Goal: Task Accomplishment & Management: Use online tool/utility

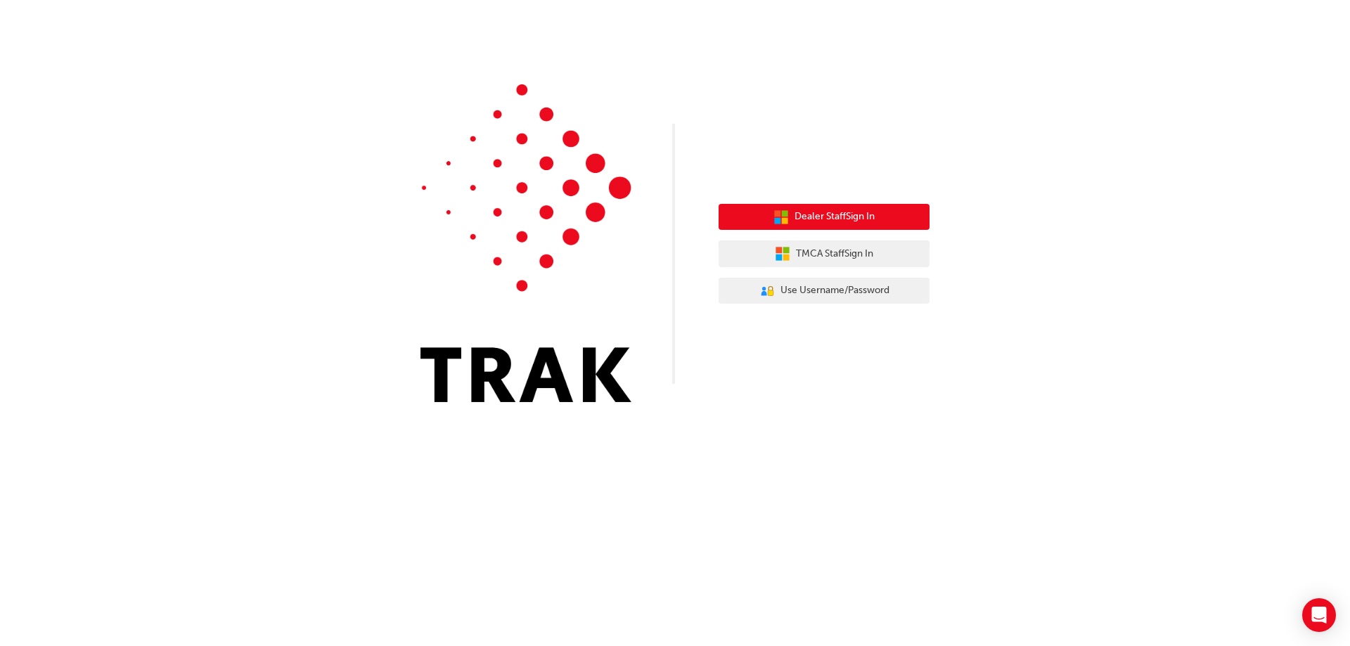
click at [874, 220] on span "Dealer Staff Sign In" at bounding box center [835, 217] width 80 height 16
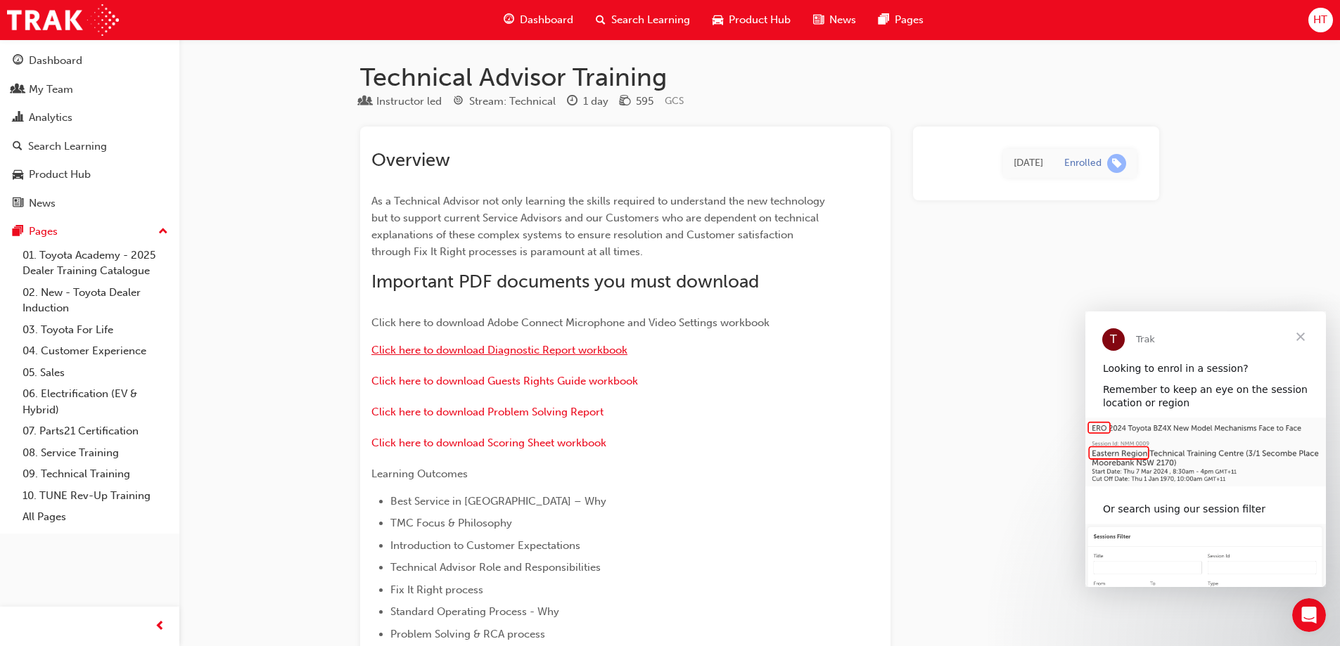
click at [502, 352] on span "Click here to download Diagnostic Report workbook" at bounding box center [499, 350] width 256 height 13
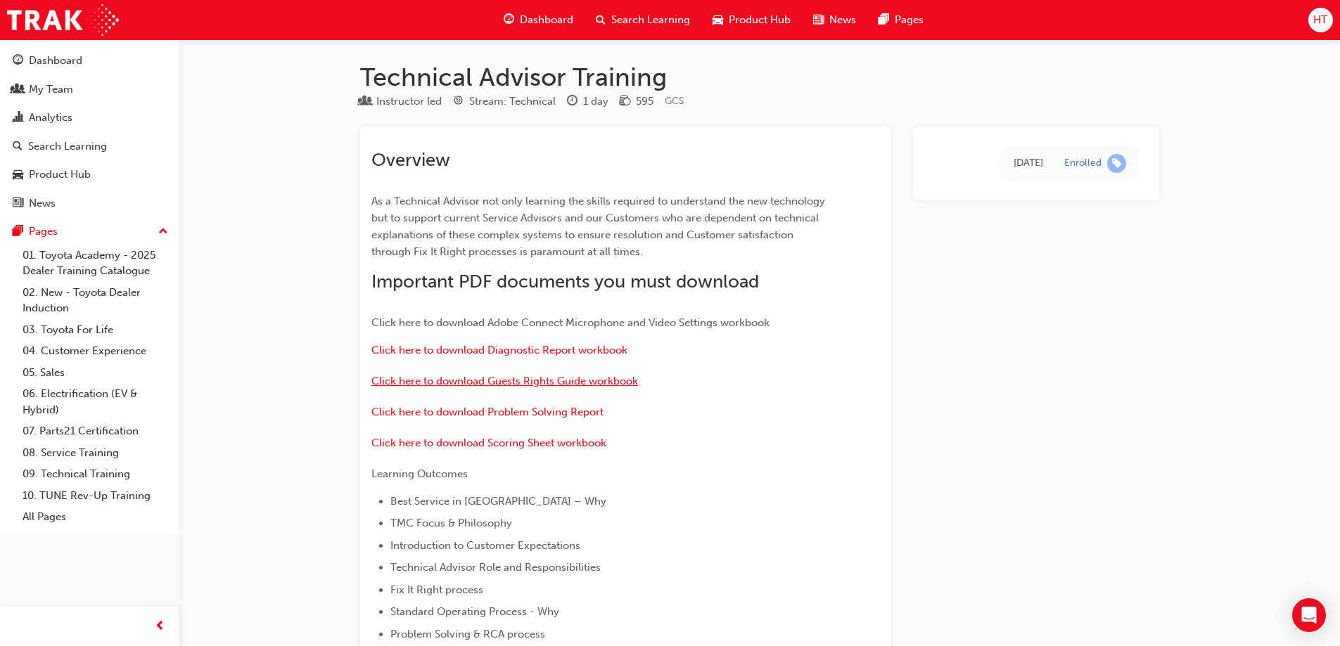
click at [516, 383] on span "Click here to download Guests Rights Guide workbook" at bounding box center [504, 381] width 267 height 13
click at [468, 413] on span "Click here to download Problem Solving Report" at bounding box center [487, 412] width 232 height 13
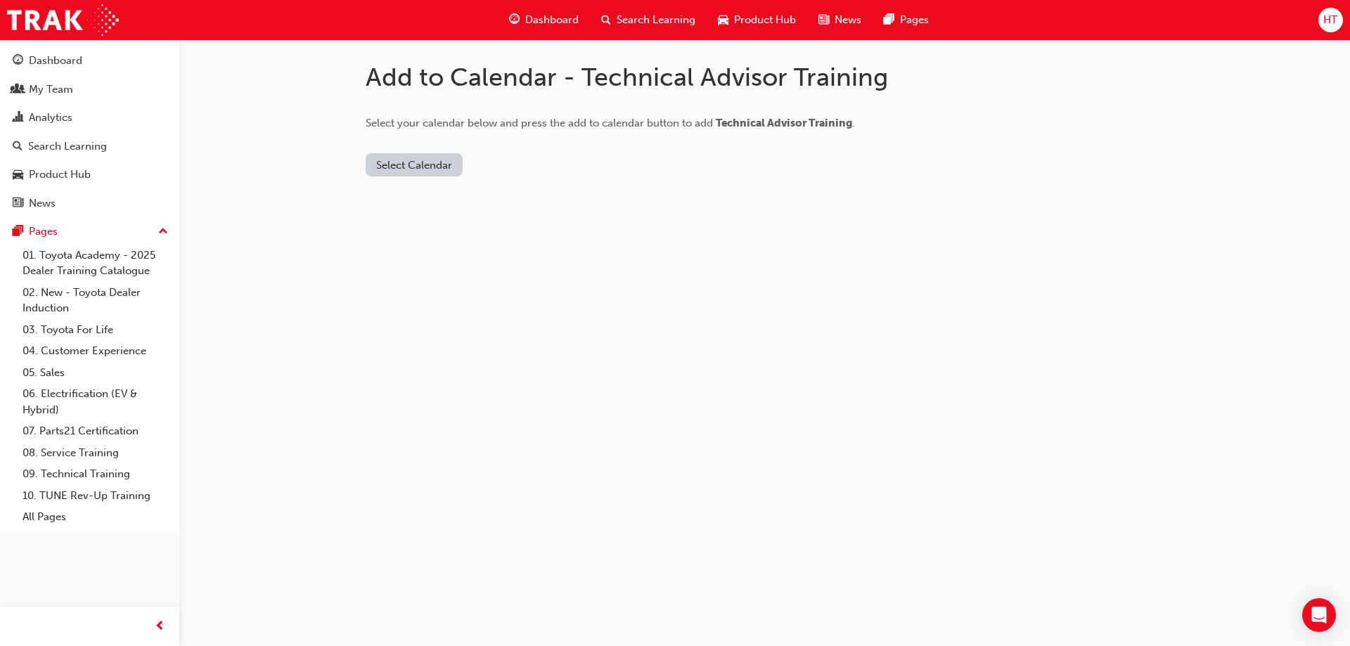
click at [409, 161] on button "Select Calendar" at bounding box center [414, 164] width 97 height 23
click at [408, 253] on div "Google Calendar" at bounding box center [414, 252] width 82 height 16
click at [505, 170] on button "Add to Calendar" at bounding box center [530, 164] width 100 height 23
click at [511, 167] on button "Add to Calendar" at bounding box center [530, 164] width 100 height 23
click at [1139, 82] on div "Add to Calendar - Technical Advisor Training Select your calendar below and pre…" at bounding box center [765, 107] width 799 height 137
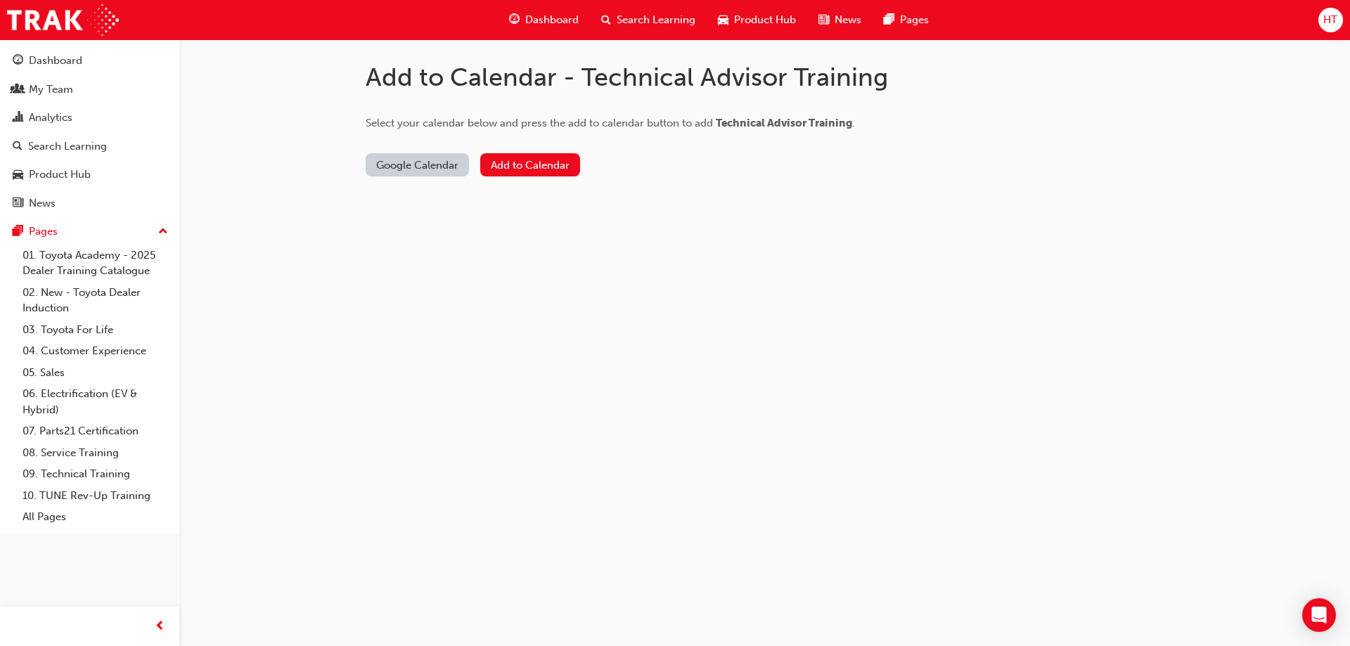
click at [1328, 18] on span "HT" at bounding box center [1331, 20] width 14 height 16
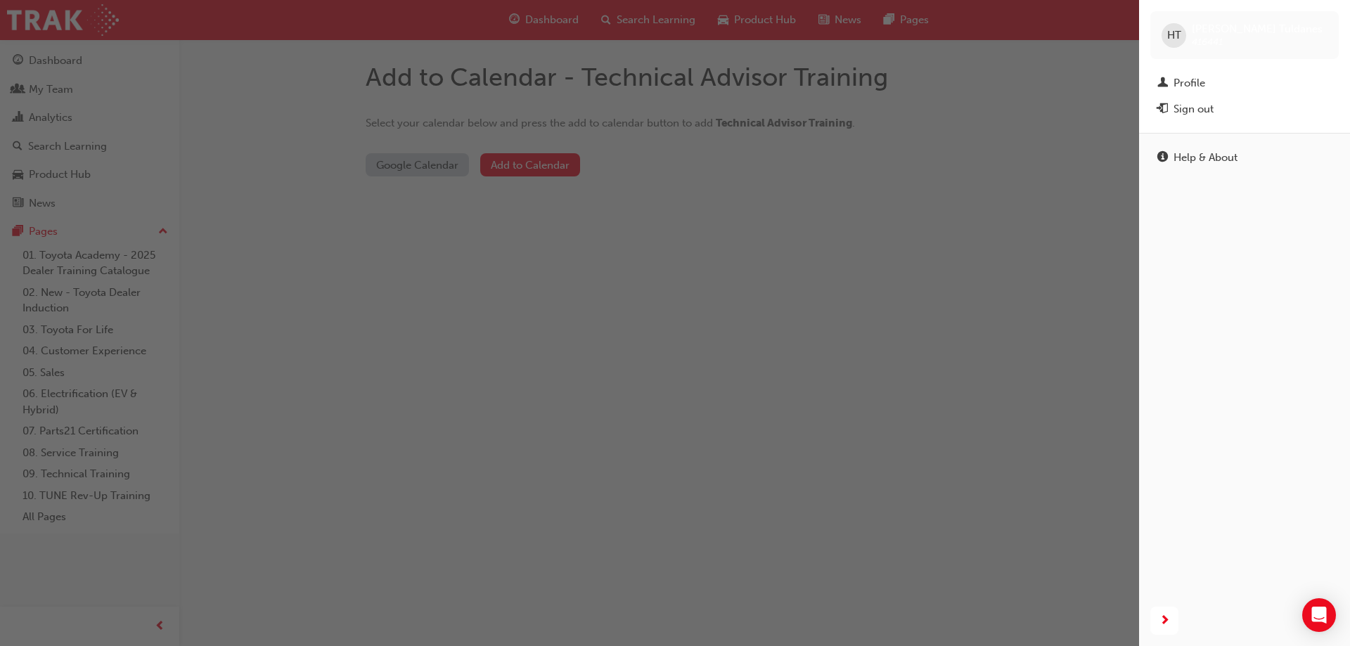
click at [860, 230] on div "button" at bounding box center [569, 323] width 1139 height 646
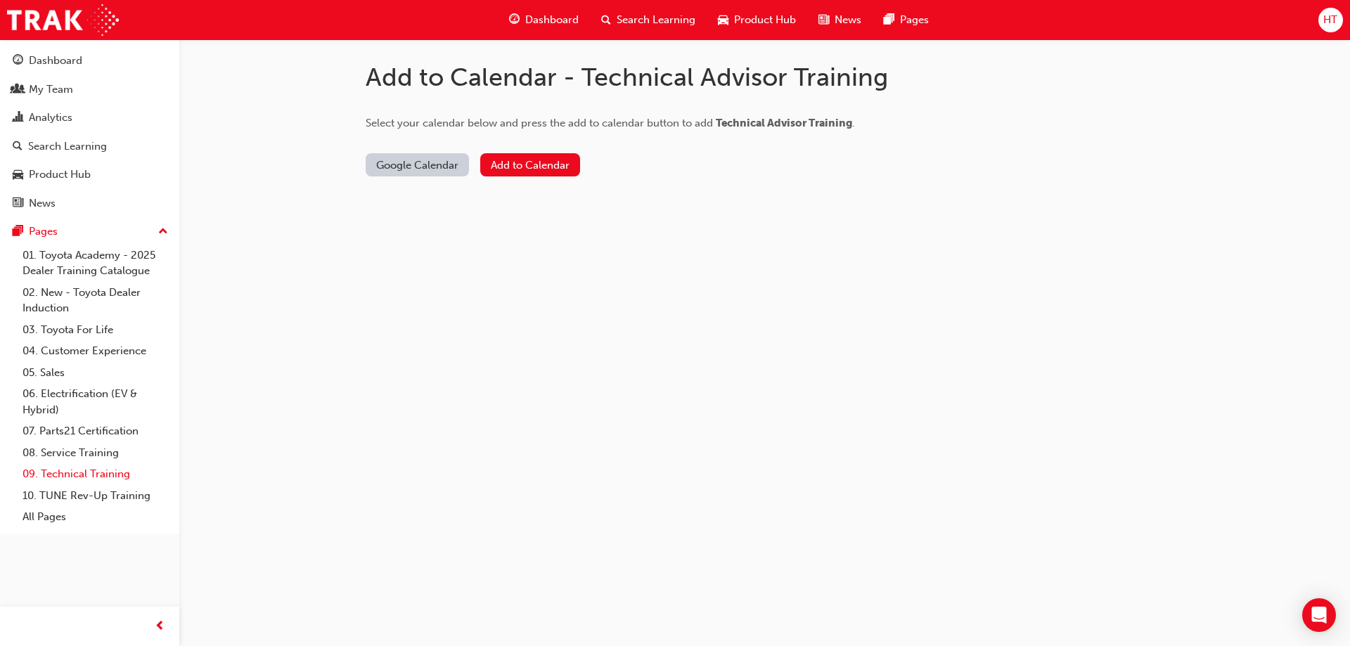
click at [96, 476] on link "09. Technical Training" at bounding box center [95, 475] width 157 height 22
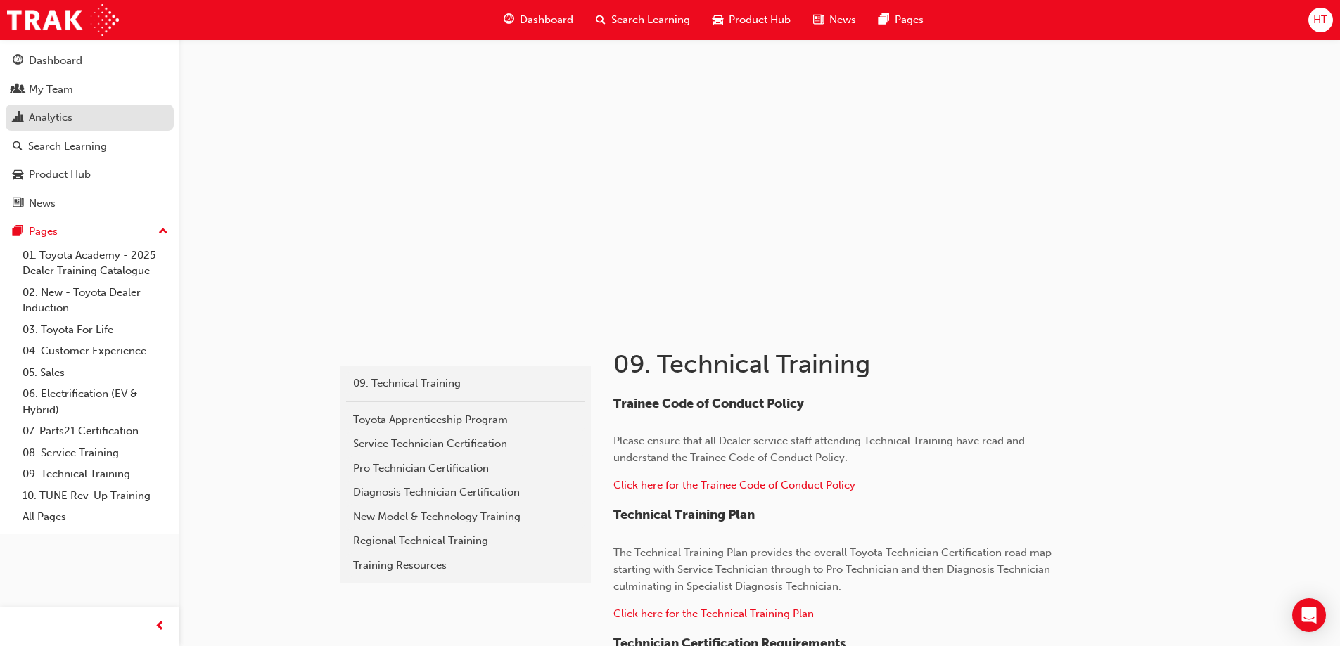
click at [39, 120] on div "Analytics" at bounding box center [51, 118] width 44 height 16
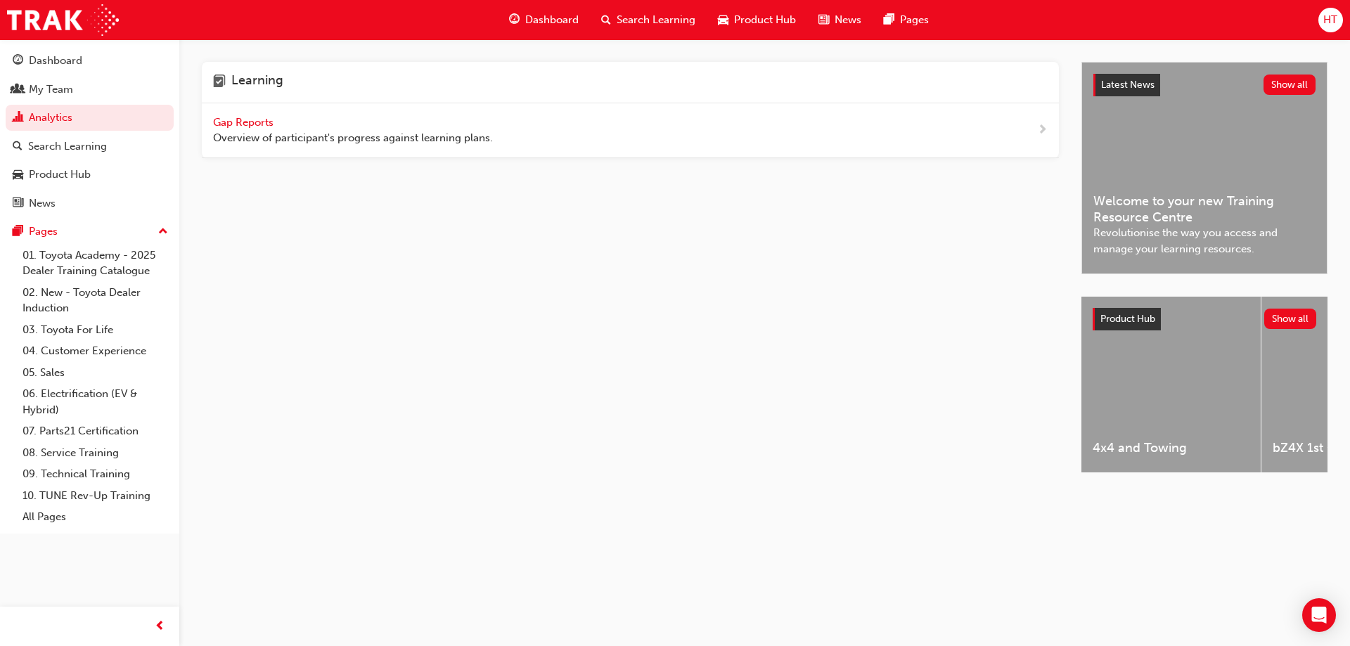
click at [224, 119] on span "Gap Reports" at bounding box center [244, 122] width 63 height 13
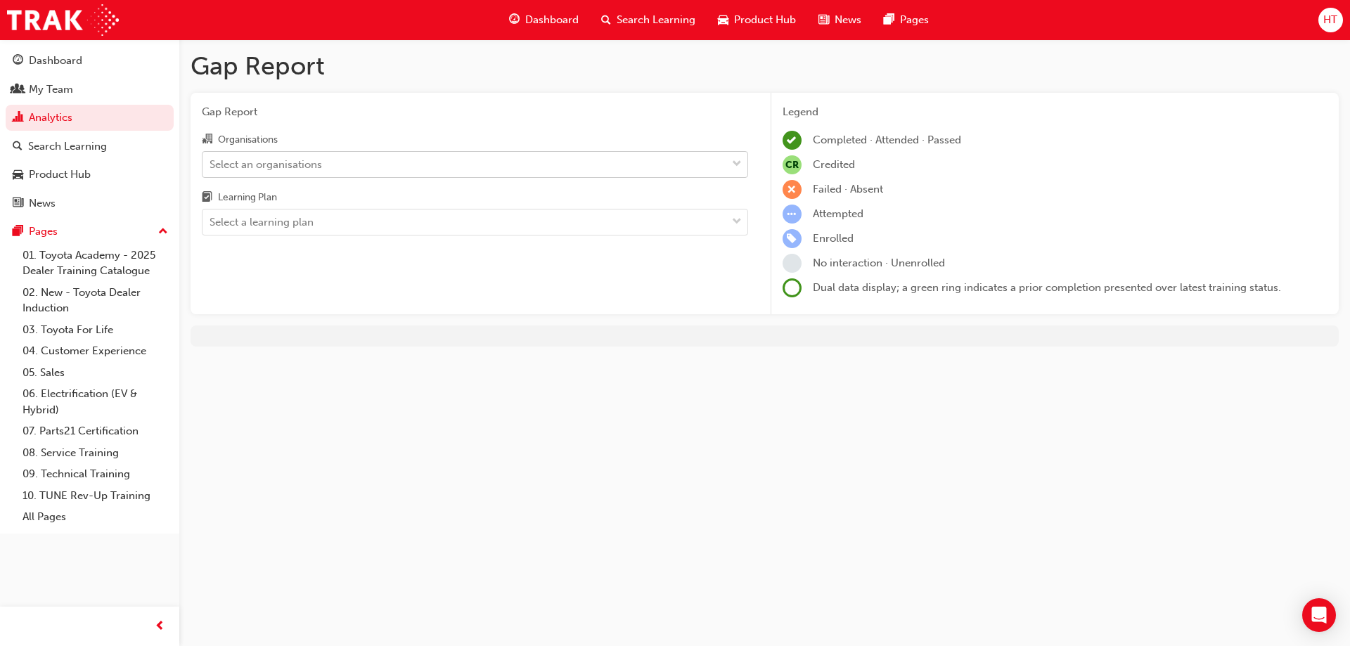
click at [733, 166] on span "down-icon" at bounding box center [737, 164] width 10 height 18
click at [211, 166] on input "Organisations Select an organisations" at bounding box center [210, 164] width 1 height 12
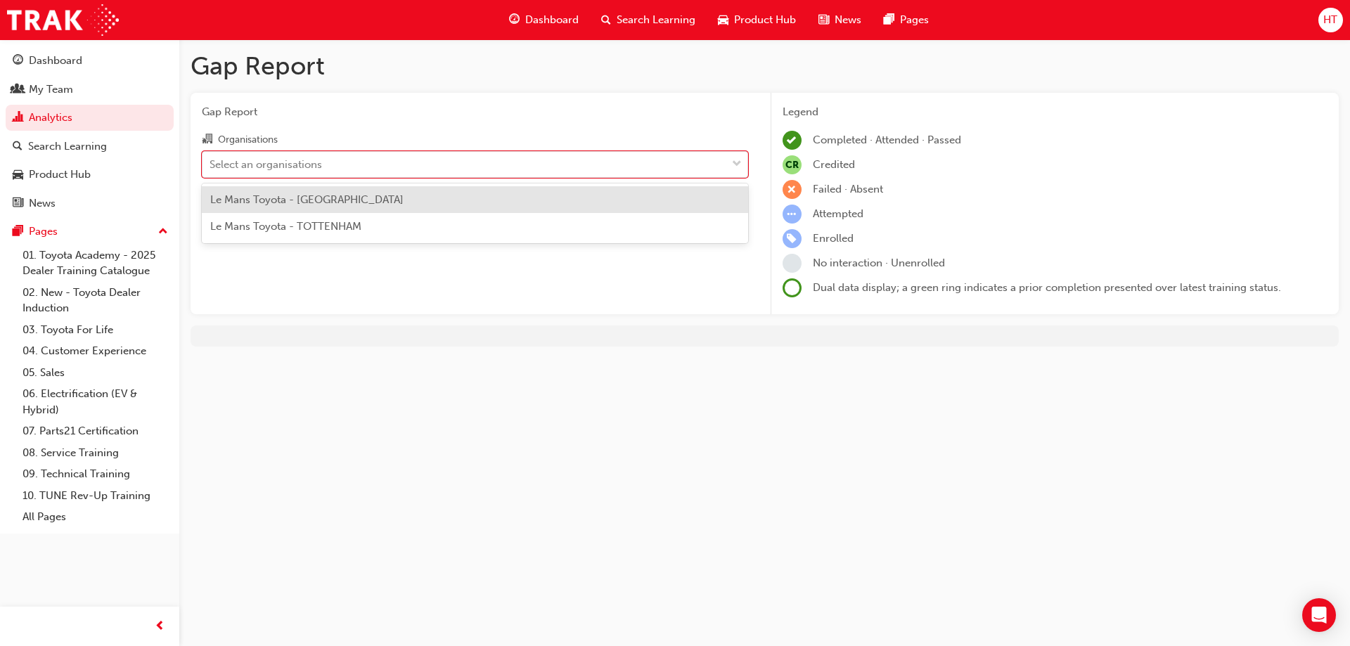
click at [711, 202] on div "Le Mans Toyota - DEER PARK" at bounding box center [475, 199] width 547 height 27
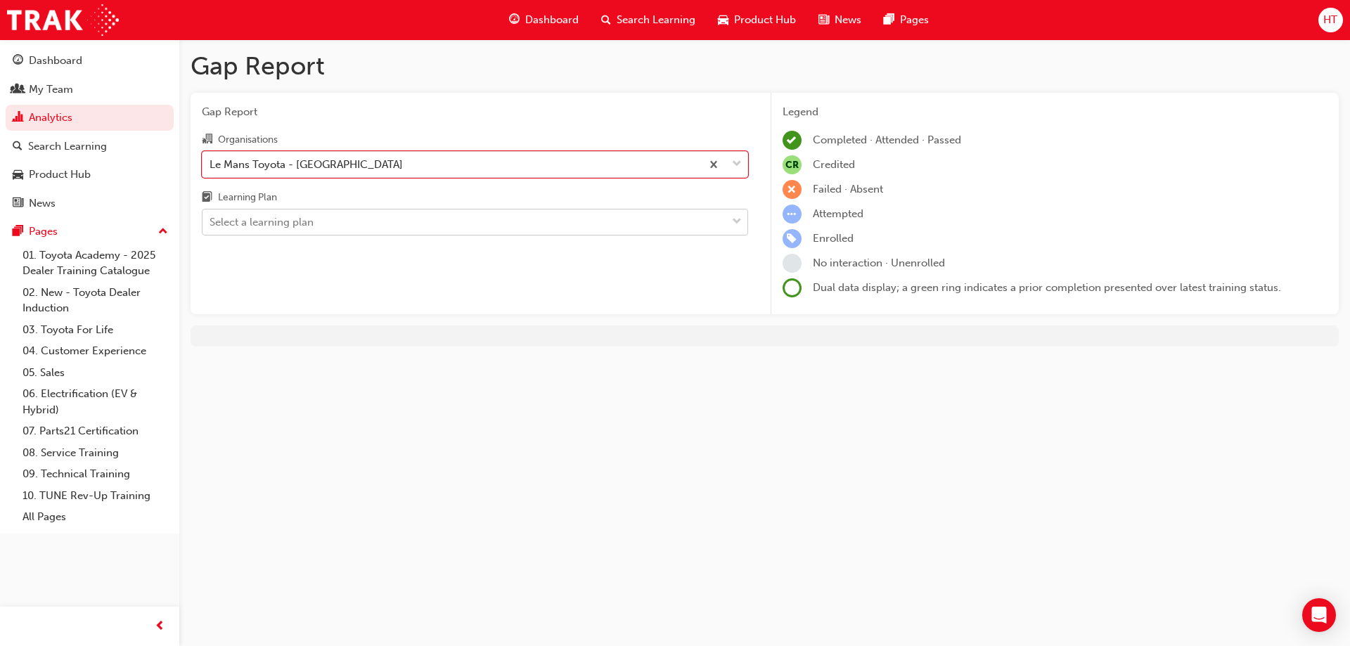
click at [722, 217] on div "Select a learning plan" at bounding box center [465, 222] width 524 height 25
click at [211, 217] on input "Learning Plan Select a learning plan" at bounding box center [210, 222] width 1 height 12
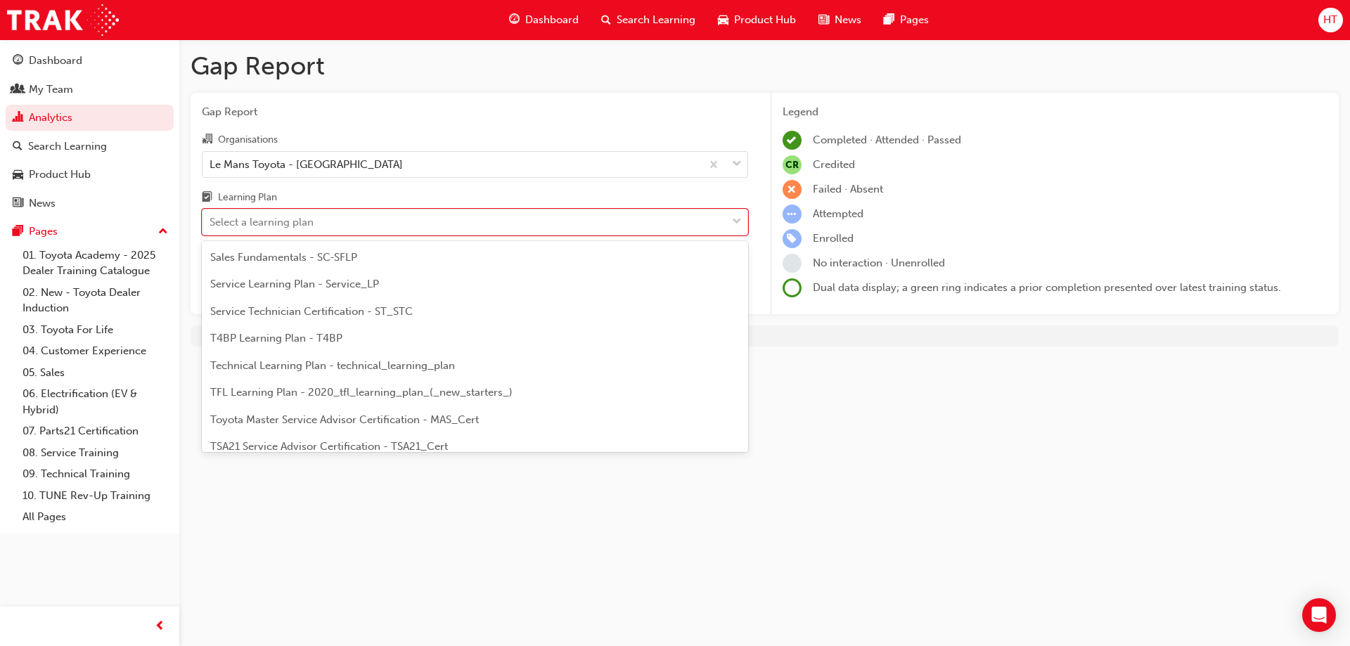
scroll to position [516, 0]
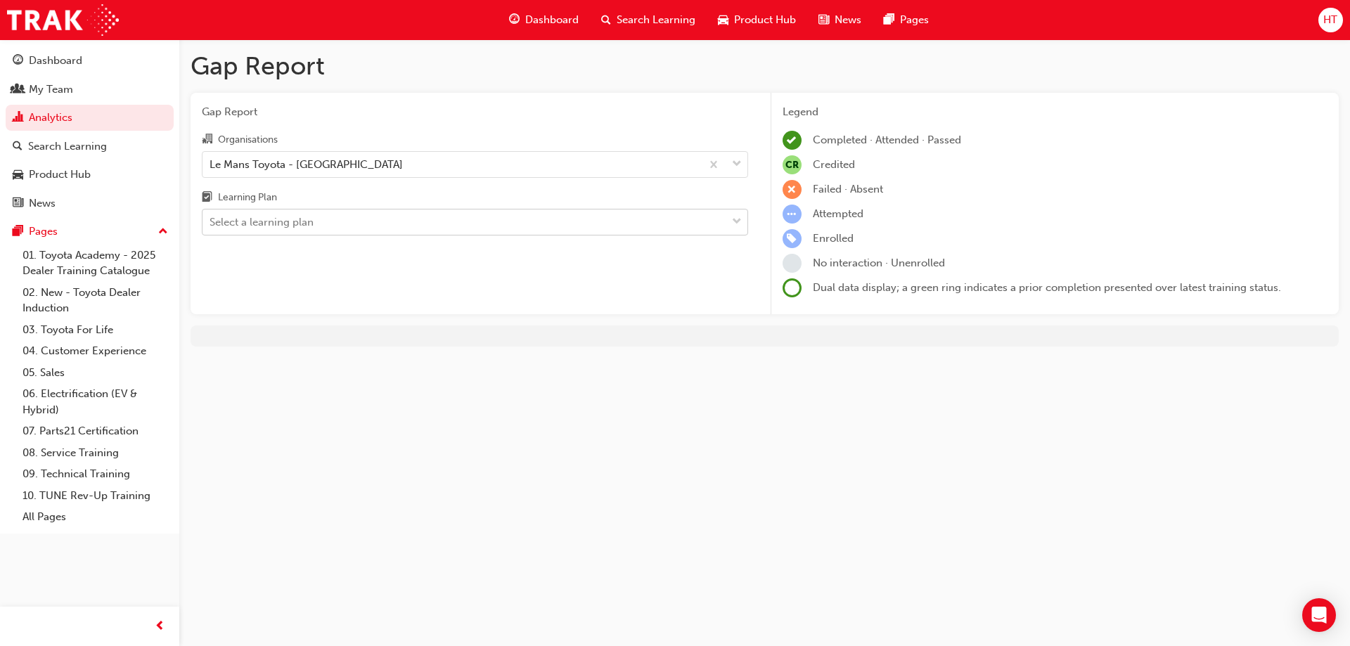
click at [730, 225] on div at bounding box center [737, 222] width 21 height 25
click at [211, 225] on input "Learning Plan Select a learning plan" at bounding box center [210, 222] width 1 height 12
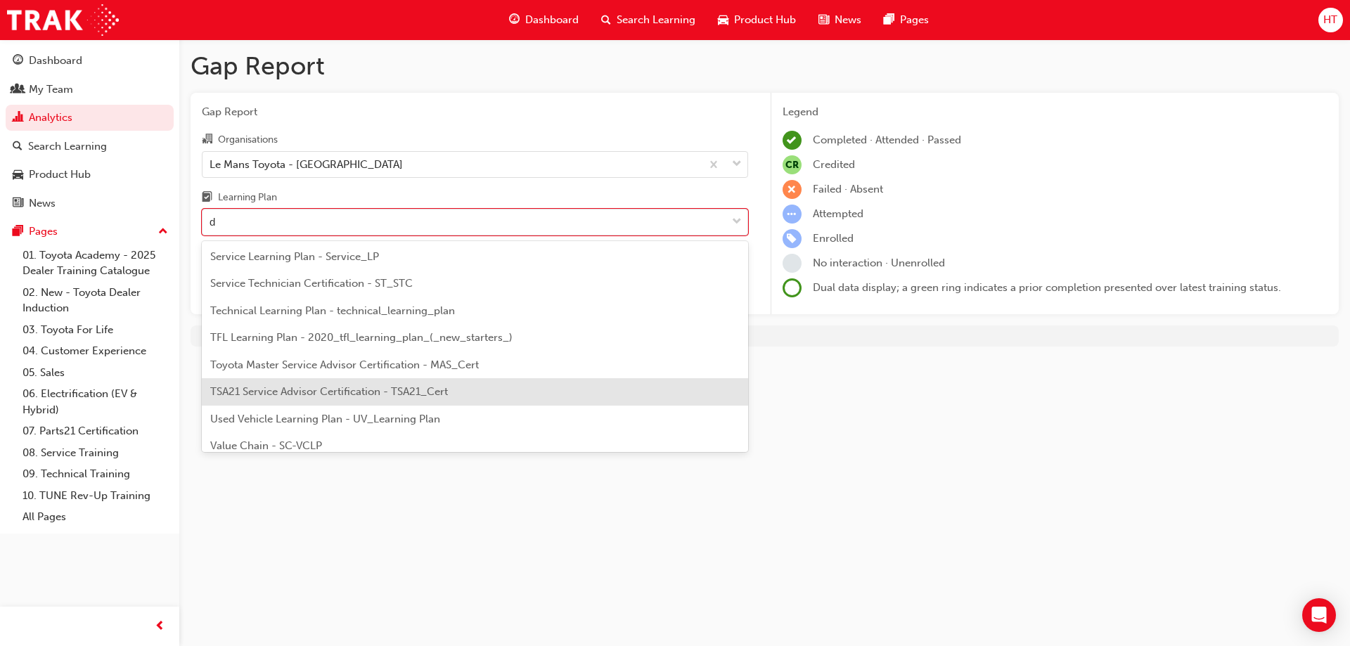
scroll to position [489, 0]
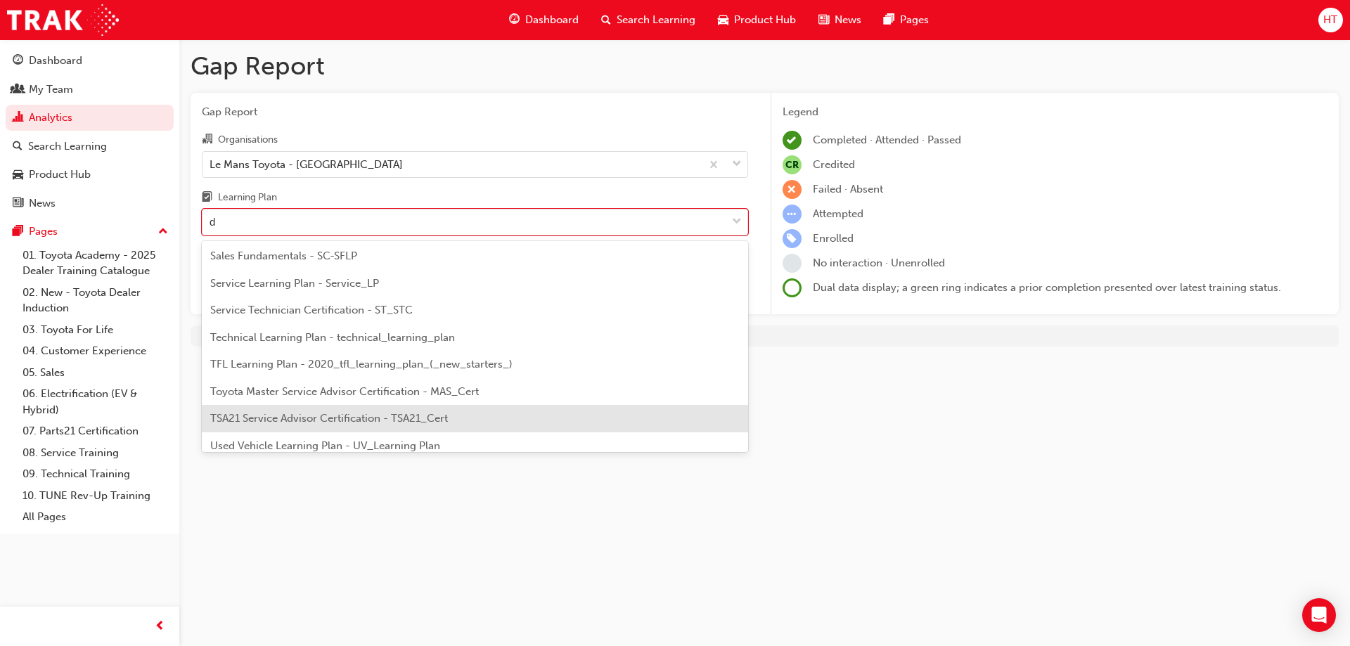
type input "di"
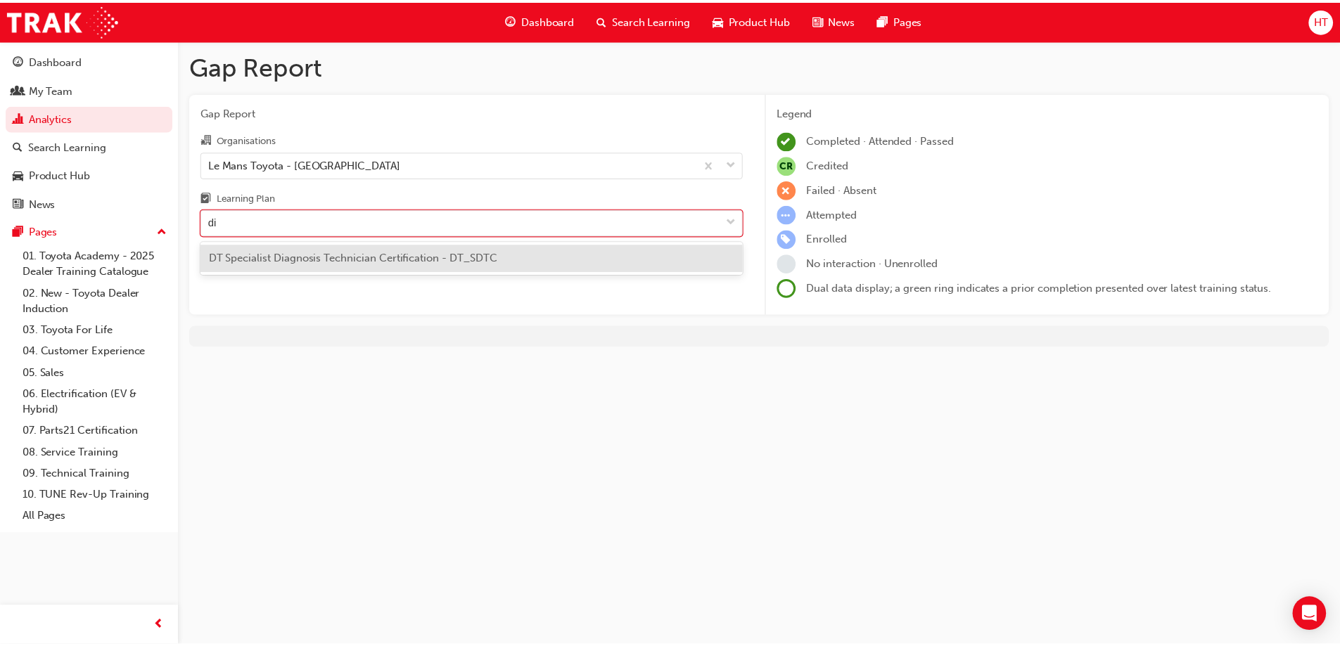
scroll to position [0, 0]
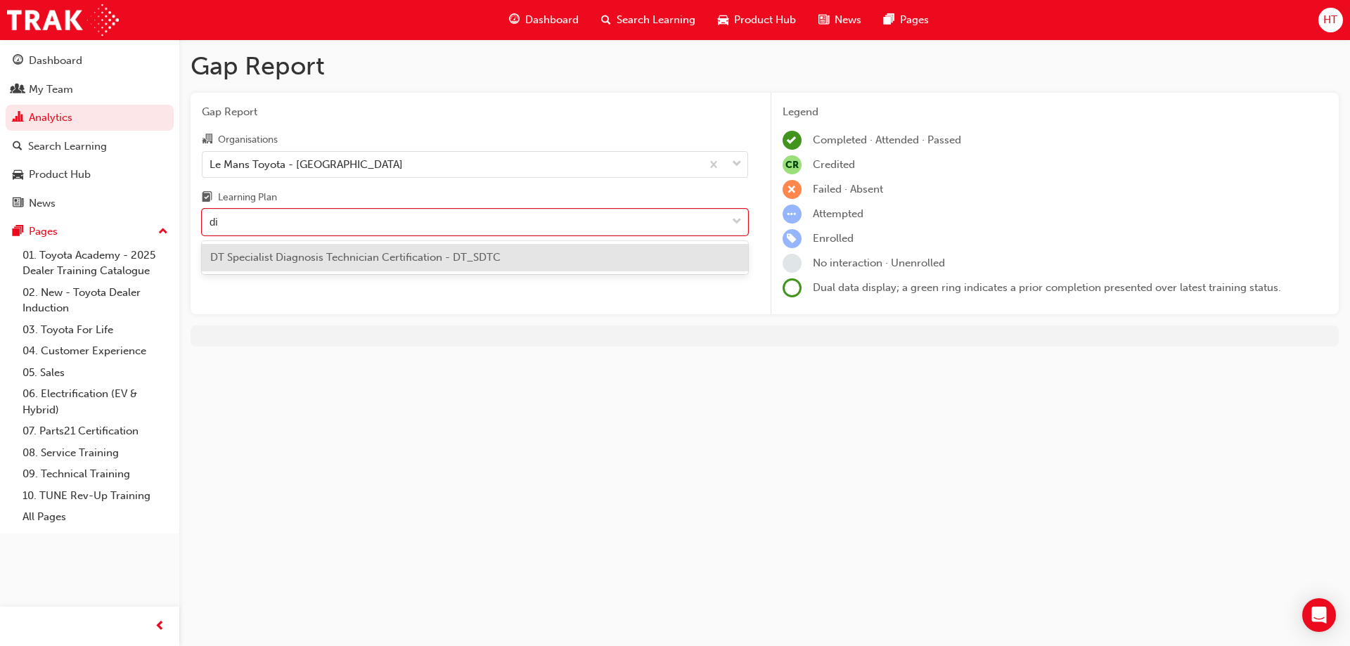
click at [386, 253] on span "DT Specialist Diagnosis Technician Certification - DT_SDTC" at bounding box center [355, 257] width 290 height 13
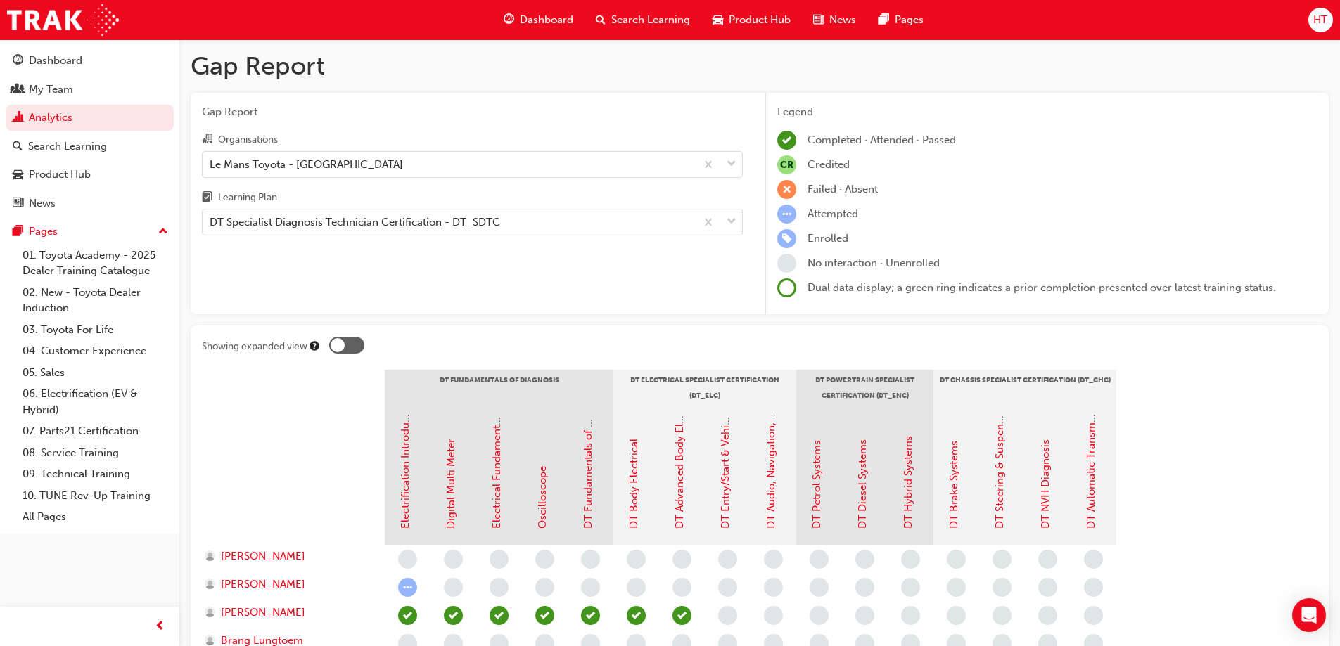
click at [1314, 20] on span "HT" at bounding box center [1320, 20] width 14 height 16
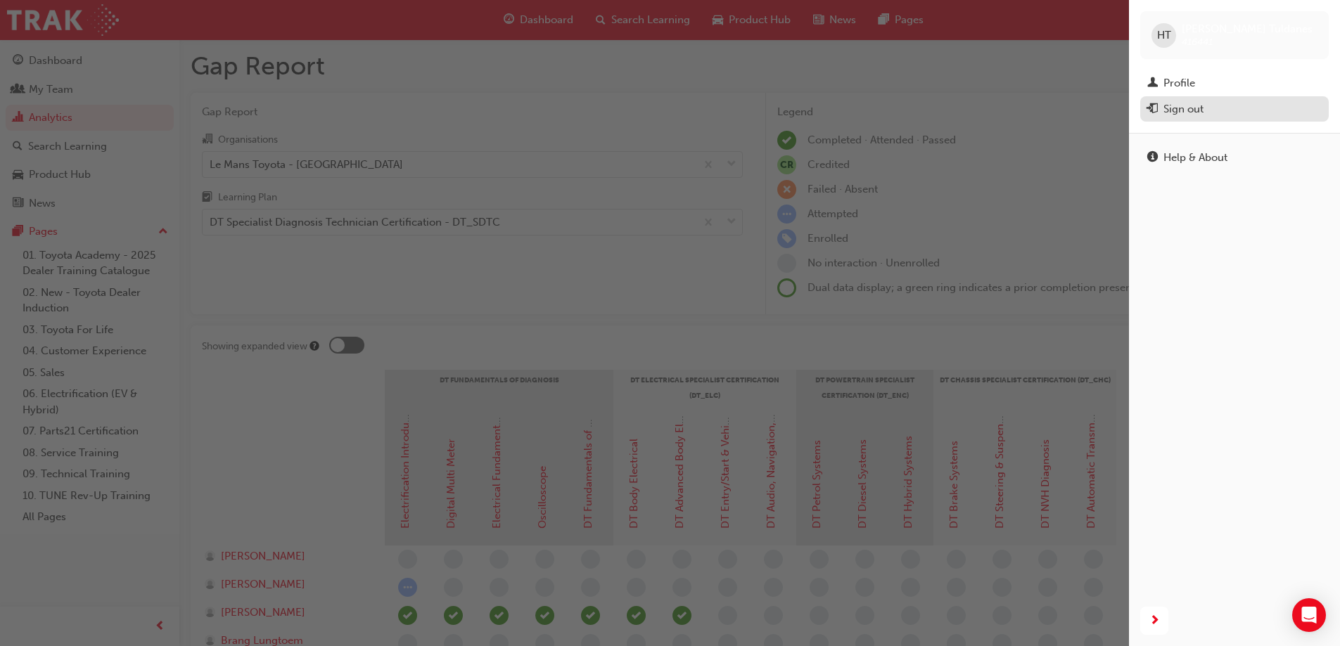
click at [1208, 112] on div "Sign out" at bounding box center [1234, 110] width 174 height 18
